Goal: Navigation & Orientation: Find specific page/section

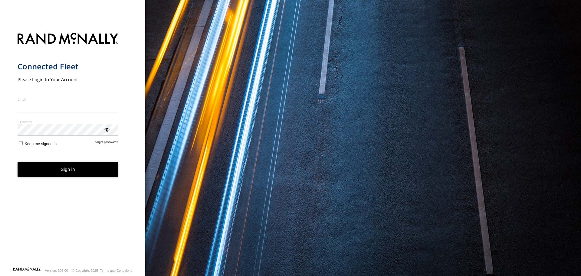
click at [82, 106] on input "Email" at bounding box center [68, 106] width 101 height 11
type input "**********"
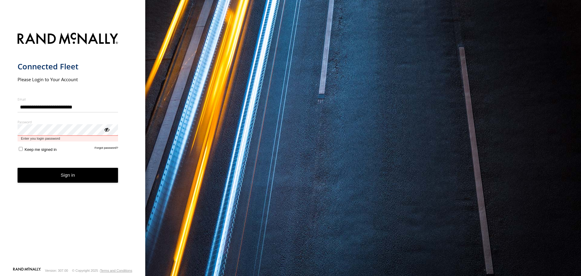
click at [18, 168] on button "Sign in" at bounding box center [68, 175] width 101 height 15
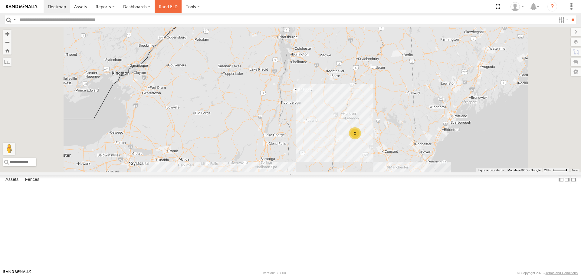
click at [170, 6] on link "Rand ELD" at bounding box center [168, 6] width 27 height 13
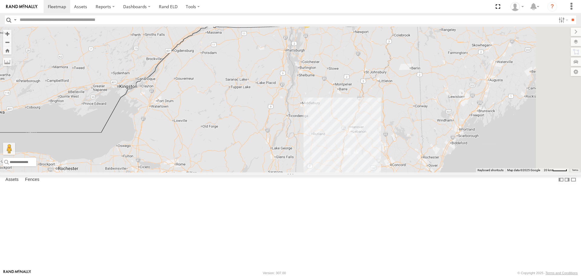
drag, startPoint x: 436, startPoint y: 199, endPoint x: 360, endPoint y: 93, distance: 130.7
click at [360, 93] on div "2" at bounding box center [290, 99] width 581 height 145
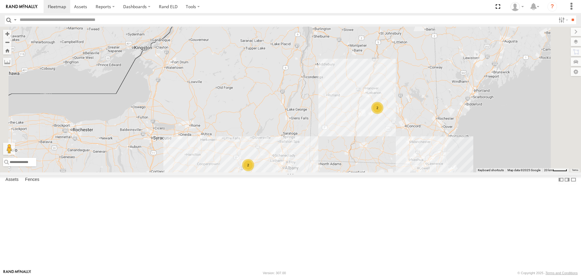
drag, startPoint x: 334, startPoint y: 246, endPoint x: 333, endPoint y: 204, distance: 42.1
click at [333, 172] on div "2 2 2" at bounding box center [290, 99] width 581 height 145
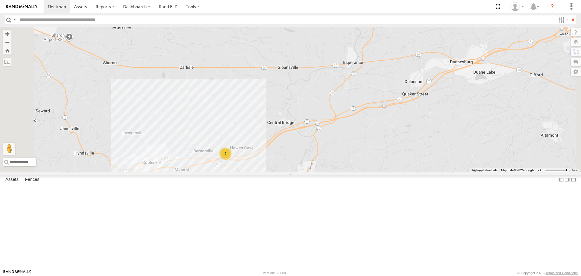
drag, startPoint x: 301, startPoint y: 203, endPoint x: 338, endPoint y: 170, distance: 48.9
click at [339, 170] on div "2" at bounding box center [290, 99] width 581 height 145
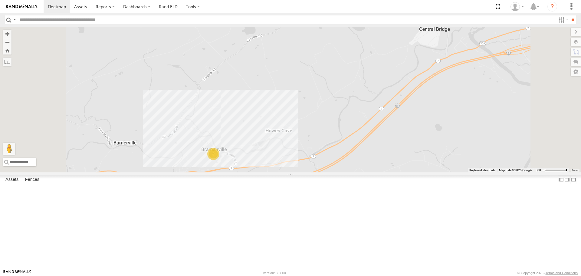
drag, startPoint x: 310, startPoint y: 203, endPoint x: 349, endPoint y: 189, distance: 41.5
click at [349, 172] on div "2" at bounding box center [290, 99] width 581 height 145
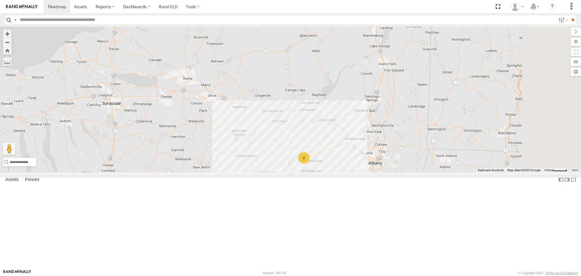
drag, startPoint x: 460, startPoint y: 222, endPoint x: 393, endPoint y: 211, distance: 67.7
click at [393, 172] on div "2" at bounding box center [290, 99] width 581 height 145
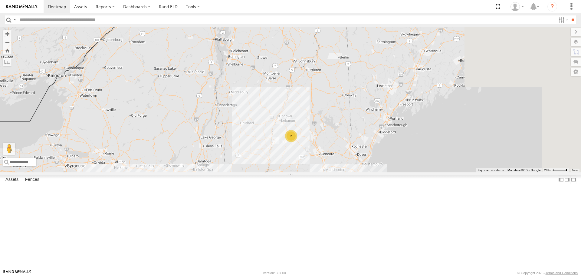
drag, startPoint x: 495, startPoint y: 184, endPoint x: 339, endPoint y: 219, distance: 159.1
click at [339, 172] on div "2 2 2" at bounding box center [290, 99] width 581 height 145
